Goal: Find specific page/section: Find specific page/section

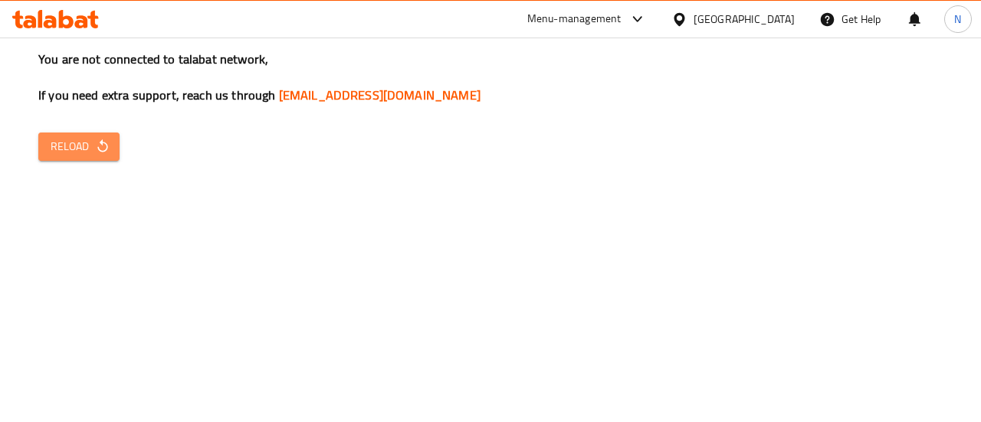
click at [100, 153] on icon "button" at bounding box center [102, 146] width 15 height 15
click at [79, 137] on span "Reload" at bounding box center [79, 146] width 57 height 19
click at [80, 140] on span "Reload" at bounding box center [79, 146] width 57 height 19
click at [105, 150] on icon "button" at bounding box center [102, 146] width 10 height 13
click at [622, 17] on div "Menu-management" at bounding box center [575, 19] width 94 height 18
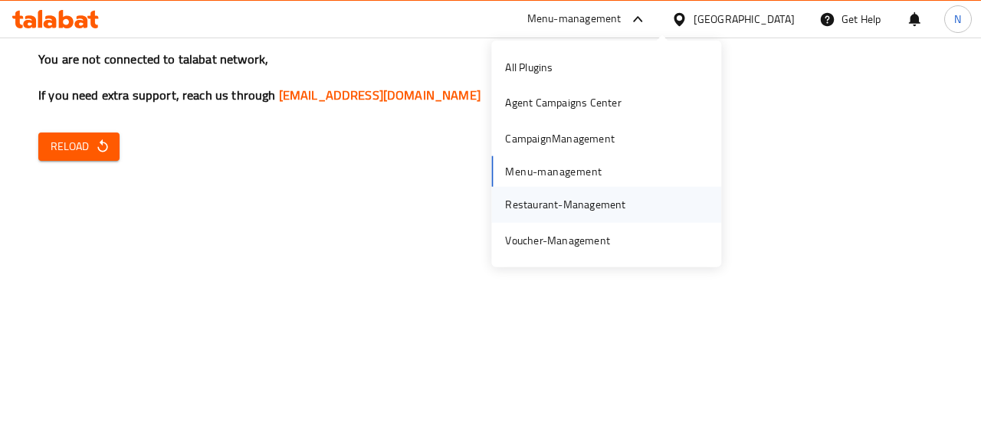
click at [549, 208] on div "Restaurant-Management" at bounding box center [565, 204] width 120 height 17
